Goal: Information Seeking & Learning: Learn about a topic

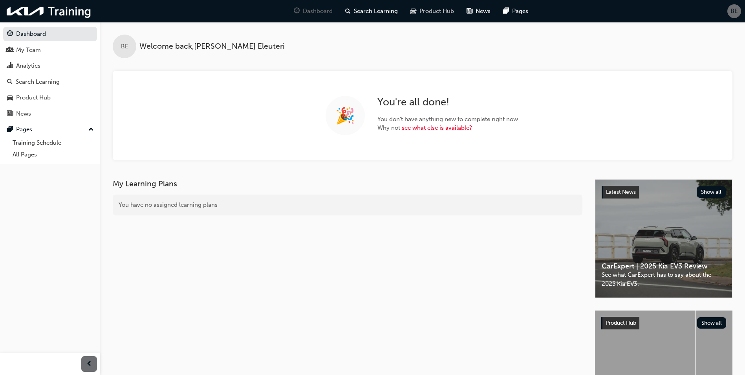
click at [436, 9] on span "Product Hub" at bounding box center [436, 11] width 35 height 9
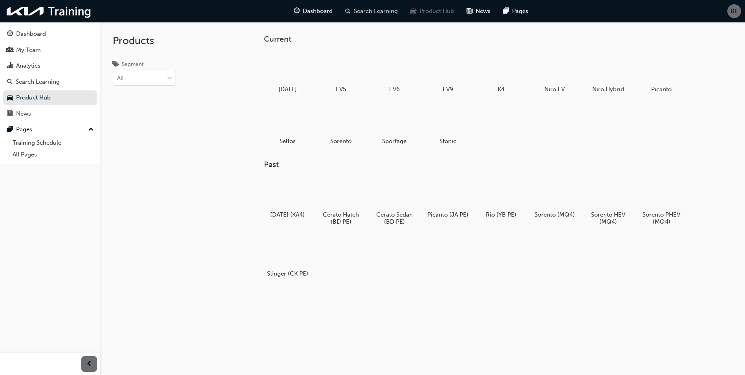
click at [389, 10] on span "Search Learning" at bounding box center [376, 11] width 44 height 9
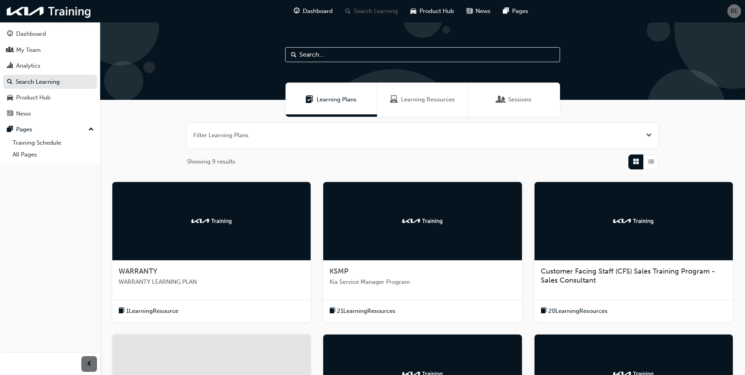
click at [155, 282] on span "WARRANTY LEARNING PLAN" at bounding box center [212, 281] width 186 height 9
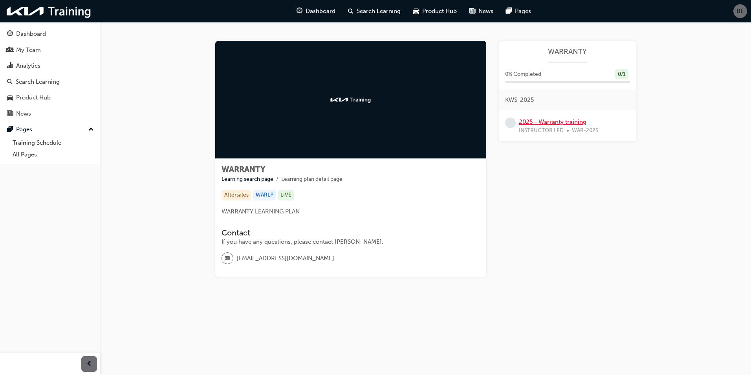
click at [568, 121] on link "2025 - Warranty training" at bounding box center [553, 121] width 68 height 7
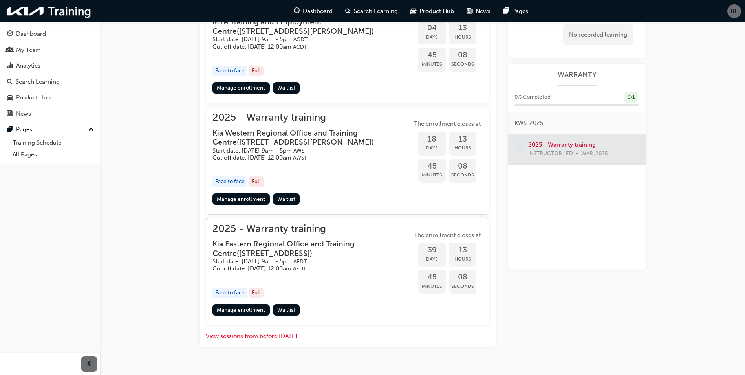
scroll to position [366, 0]
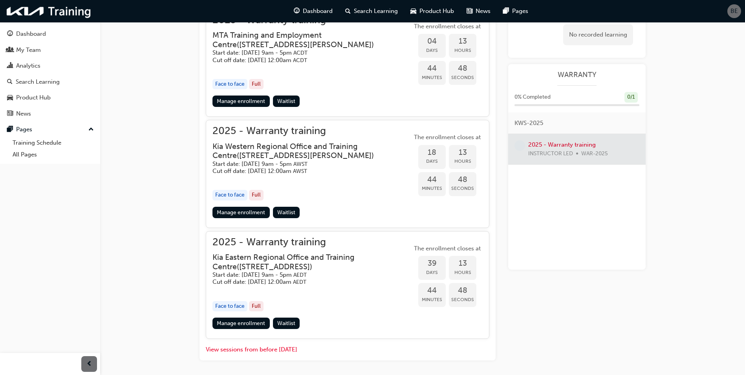
click at [296, 145] on h3 "Kia Western Regional Office and Training Centre ( [STREET_ADDRESS][PERSON_NAME]…" at bounding box center [305, 151] width 187 height 18
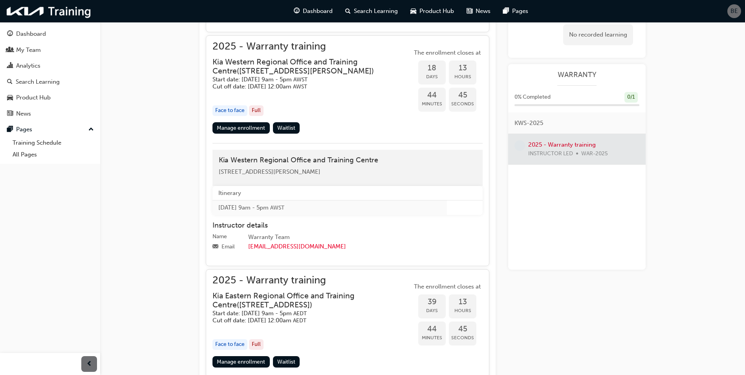
scroll to position [405, 0]
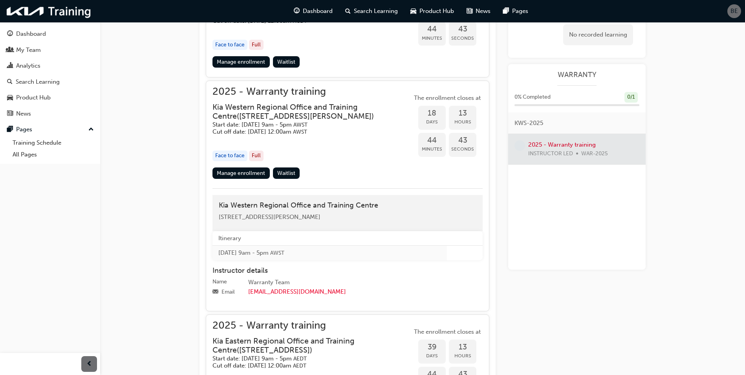
click at [224, 87] on span "2025 - Warranty training" at bounding box center [311, 91] width 199 height 9
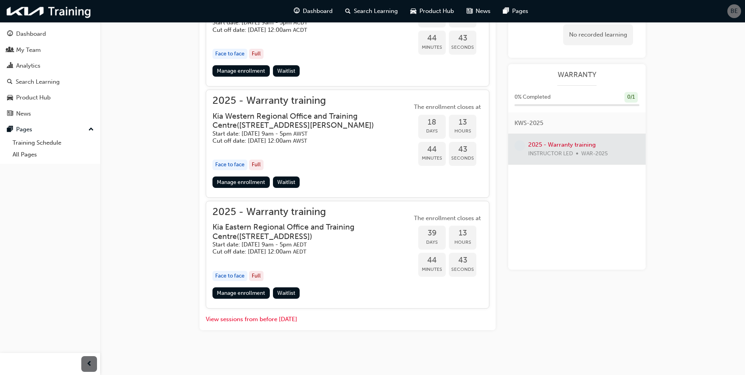
click at [224, 96] on span "2025 - Warranty training" at bounding box center [311, 100] width 199 height 9
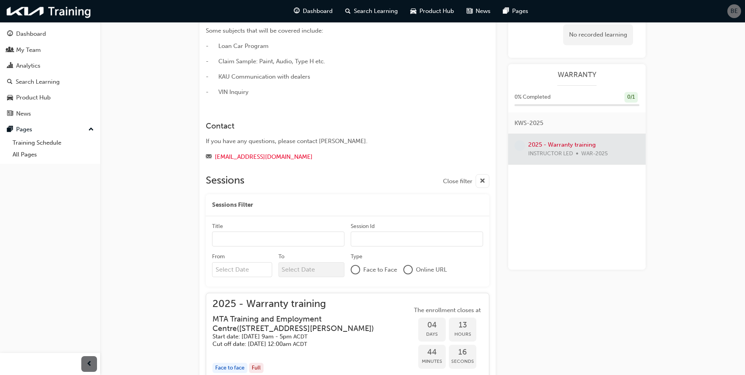
scroll to position [0, 0]
